Goal: Use online tool/utility: Utilize a website feature to perform a specific function

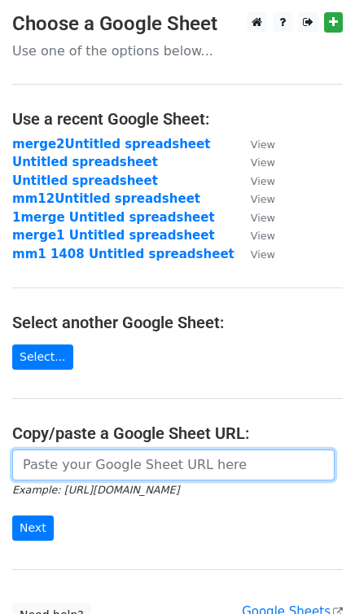
click at [186, 472] on input "url" at bounding box center [173, 464] width 322 height 31
paste input "https://docs.google.com/spreadsheets/d/1G3UU5apPBNMCaSA-F98I0VTJx-lLGkCb7wfnWvD…"
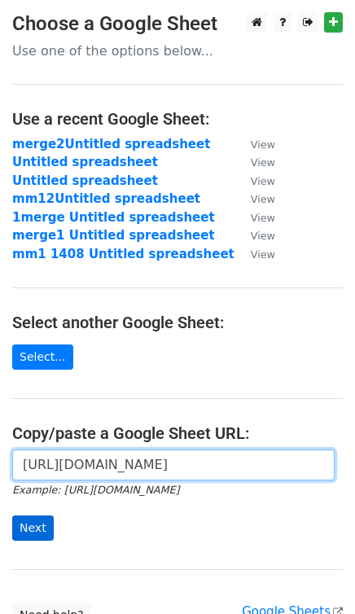
type input "https://docs.google.com/spreadsheets/d/1G3UU5apPBNMCaSA-F98I0VTJx-lLGkCb7wfnWvD…"
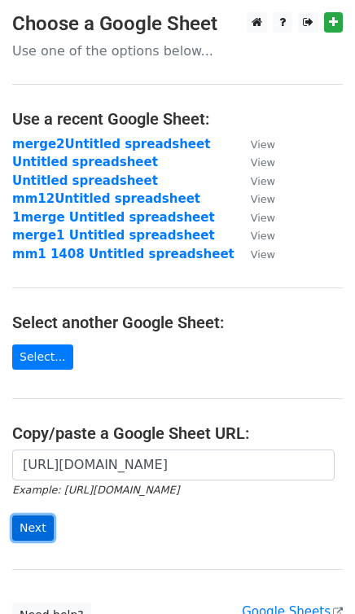
click at [42, 529] on input "Next" at bounding box center [33, 527] width 42 height 25
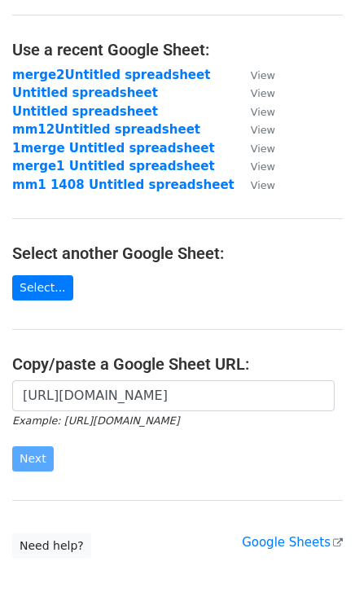
scroll to position [143, 0]
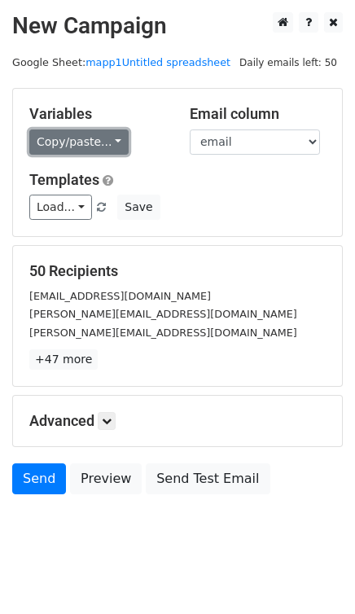
click at [57, 135] on link "Copy/paste..." at bounding box center [78, 141] width 99 height 25
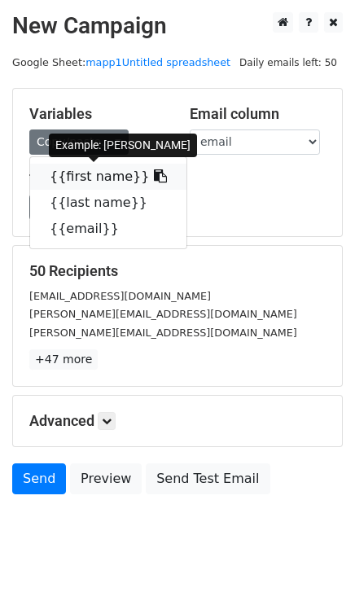
click at [67, 179] on link "{{first name}}" at bounding box center [108, 177] width 156 height 26
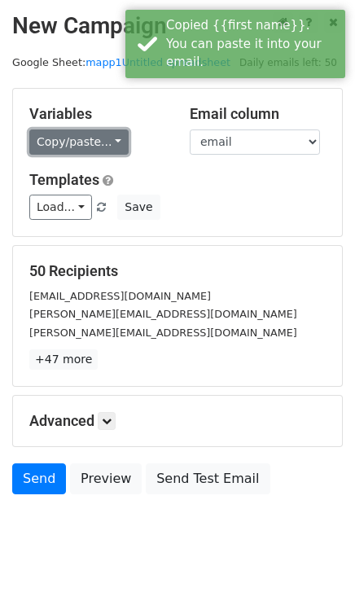
click at [79, 147] on link "Copy/paste..." at bounding box center [78, 141] width 99 height 25
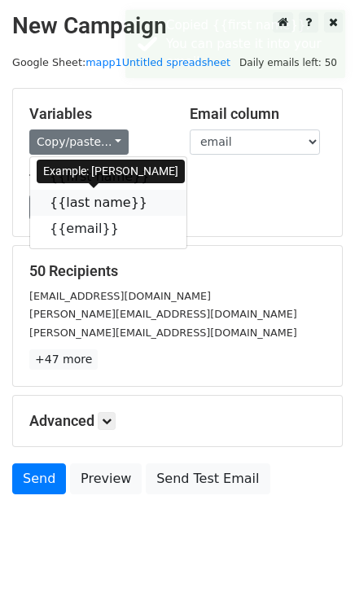
click at [94, 199] on link "{{last name}}" at bounding box center [108, 203] width 156 height 26
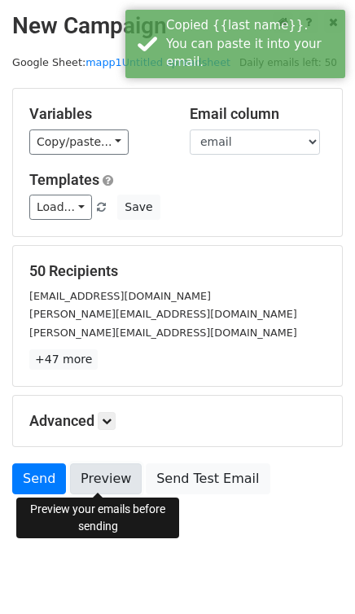
click at [94, 483] on link "Preview" at bounding box center [106, 478] width 72 height 31
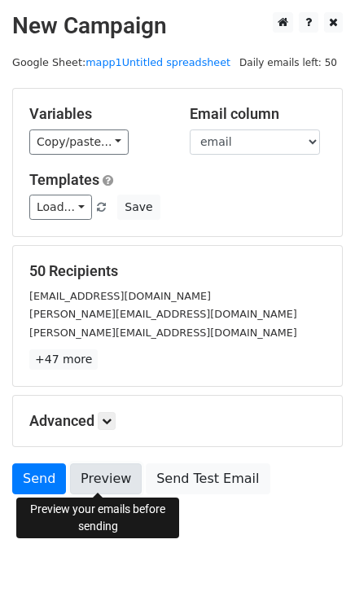
click at [99, 467] on link "Preview" at bounding box center [106, 478] width 72 height 31
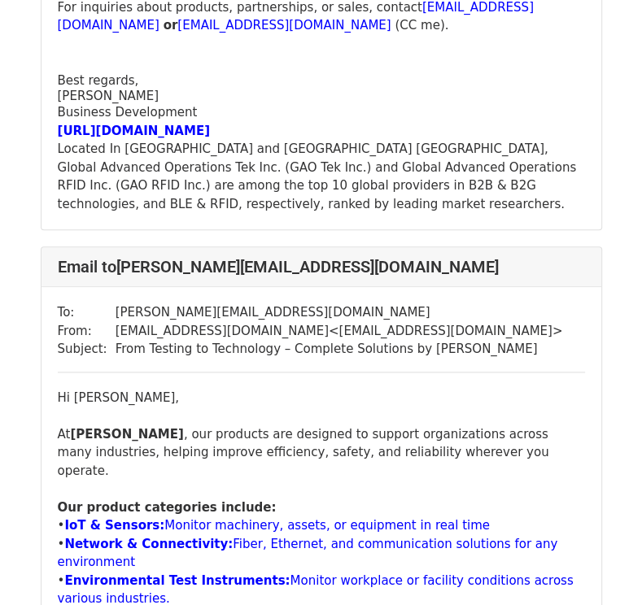
scroll to position [895, 0]
